Goal: Task Accomplishment & Management: Manage account settings

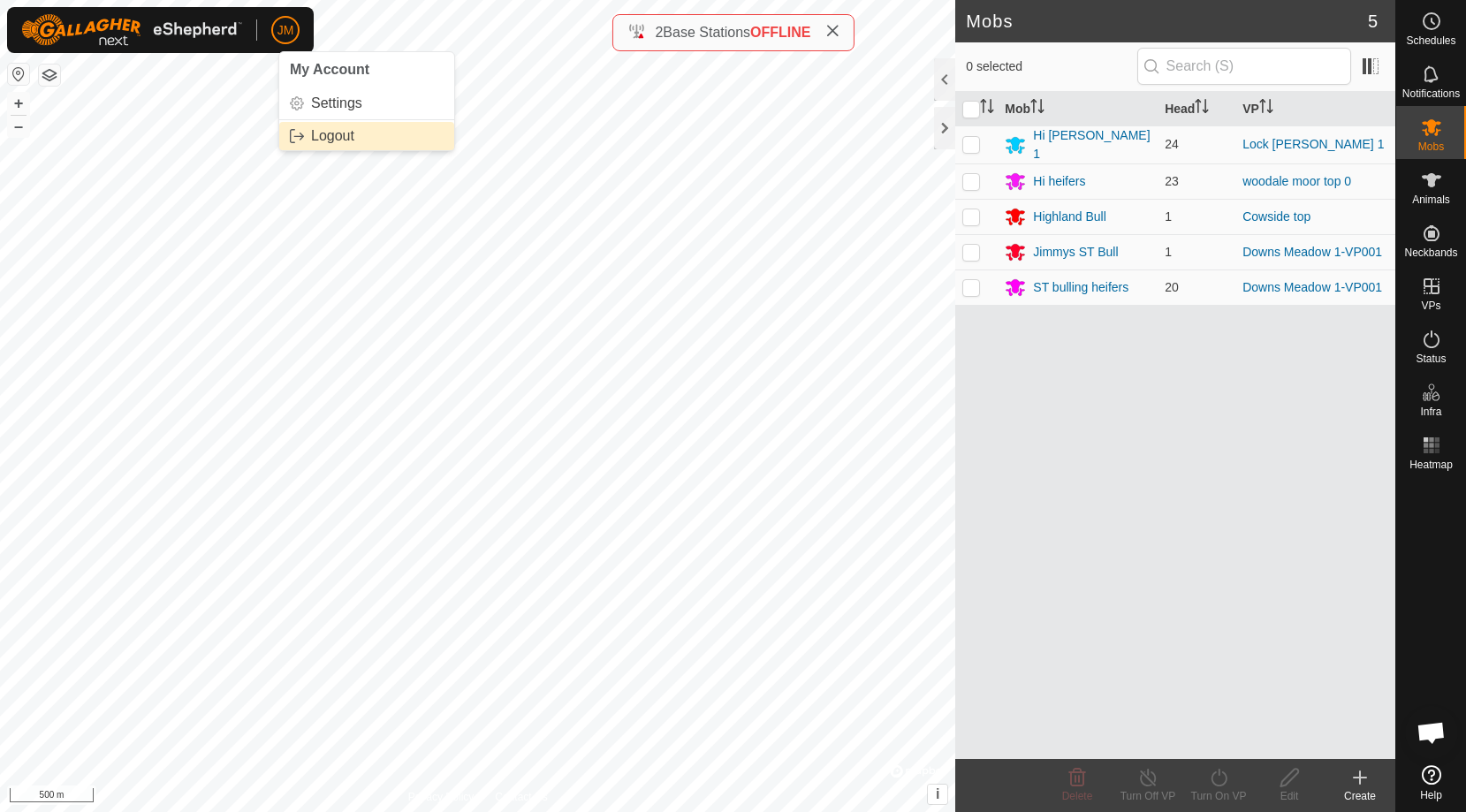
click at [324, 142] on link "Logout" at bounding box center [366, 135] width 175 height 28
